Goal: Find specific page/section: Find specific page/section

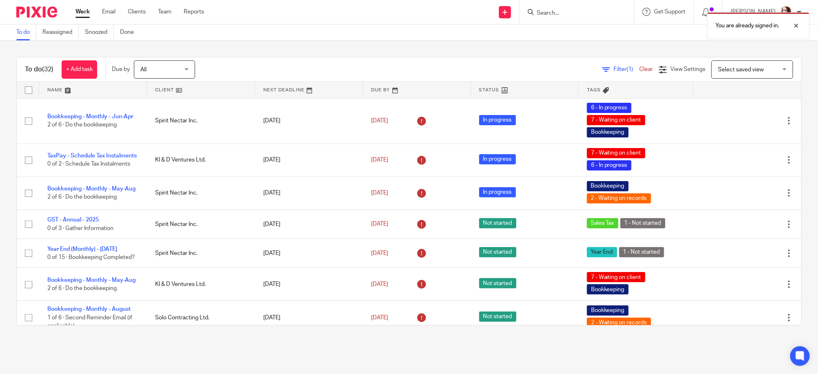
click at [554, 13] on div "You are already signed in." at bounding box center [609, 23] width 401 height 31
click at [550, 9] on div "You are already signed in." at bounding box center [609, 23] width 401 height 31
click at [556, 13] on div "You are already signed in." at bounding box center [609, 23] width 401 height 31
click at [794, 23] on div at bounding box center [790, 26] width 22 height 10
click at [547, 13] on input "Search" at bounding box center [572, 13] width 73 height 7
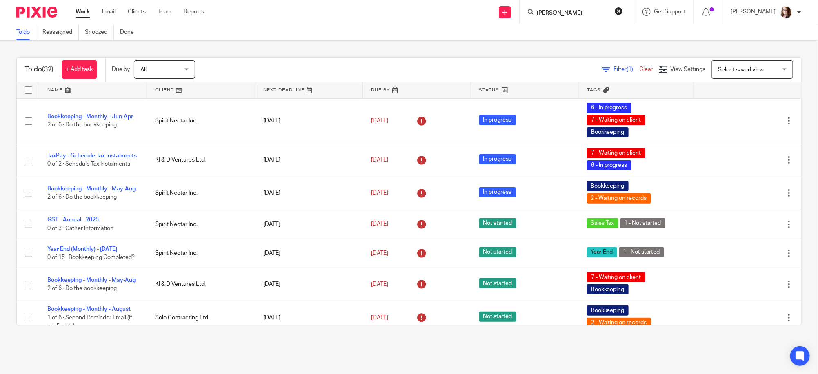
type input "[PERSON_NAME]"
click button "submit" at bounding box center [0, 0] width 0 height 0
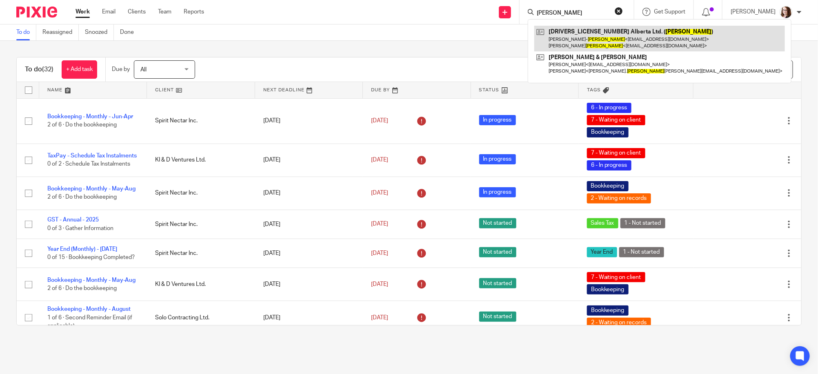
click at [579, 35] on link at bounding box center [659, 38] width 251 height 25
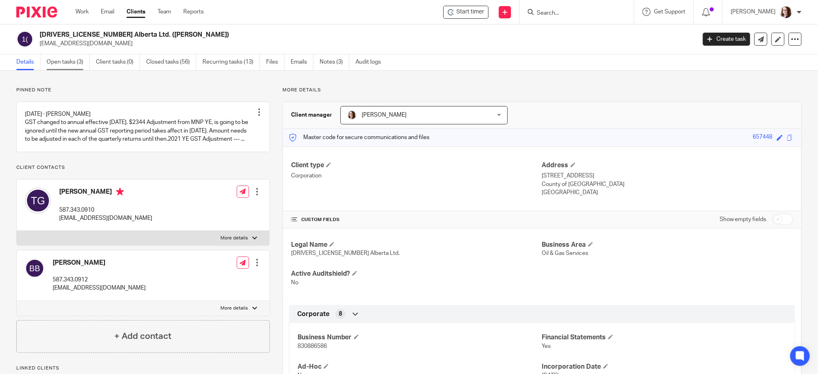
click at [61, 64] on link "Open tasks (3)" at bounding box center [68, 62] width 43 height 16
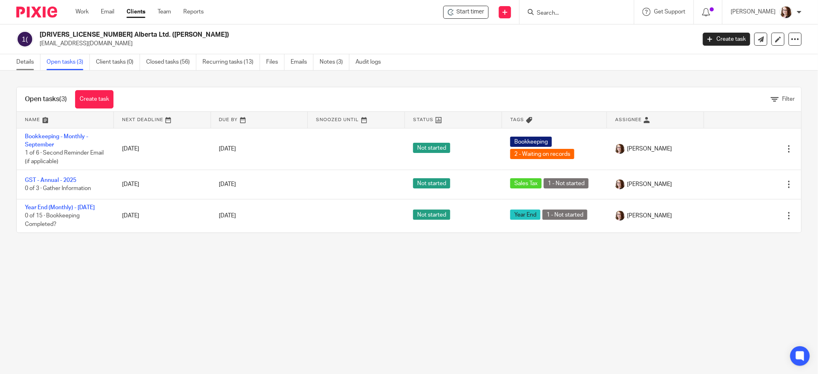
click at [30, 64] on link "Details" at bounding box center [28, 62] width 24 height 16
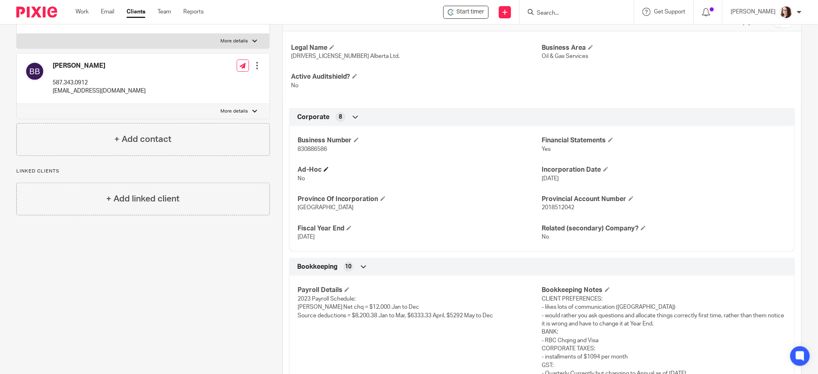
scroll to position [204, 0]
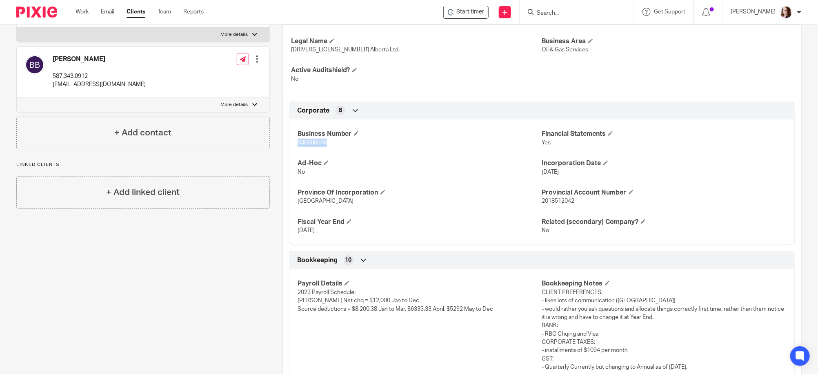
drag, startPoint x: 327, startPoint y: 140, endPoint x: 276, endPoint y: 152, distance: 52.4
click at [276, 152] on div "More details Client manager [PERSON_NAME] [PERSON_NAME] [PERSON_NAME] [PERSON_N…" at bounding box center [536, 291] width 532 height 816
copy span "830886586"
